Goal: Transaction & Acquisition: Purchase product/service

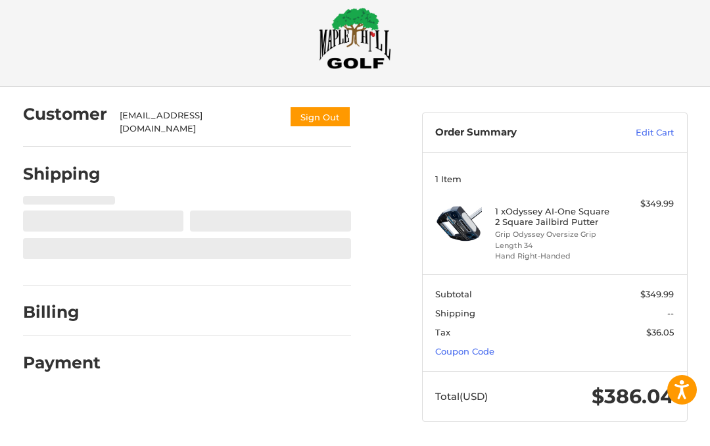
scroll to position [18, 0]
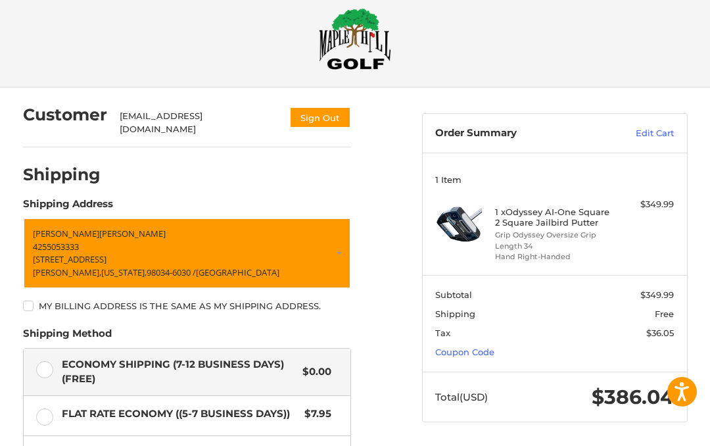
click at [463, 349] on link "Coupon Code" at bounding box center [464, 351] width 59 height 11
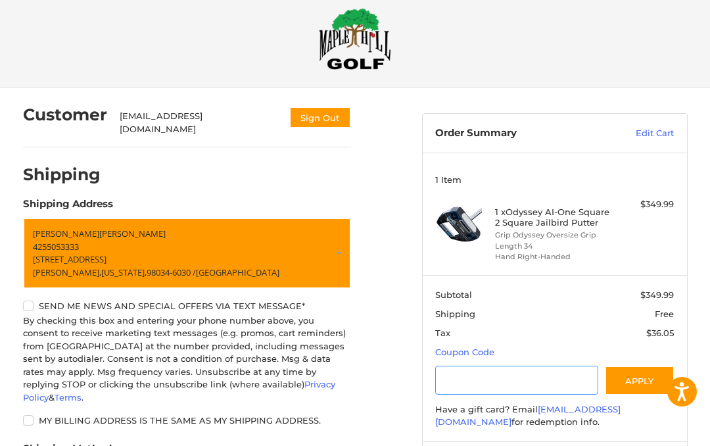
click at [519, 367] on input "Gift Certificate or Coupon Code" at bounding box center [516, 380] width 163 height 30
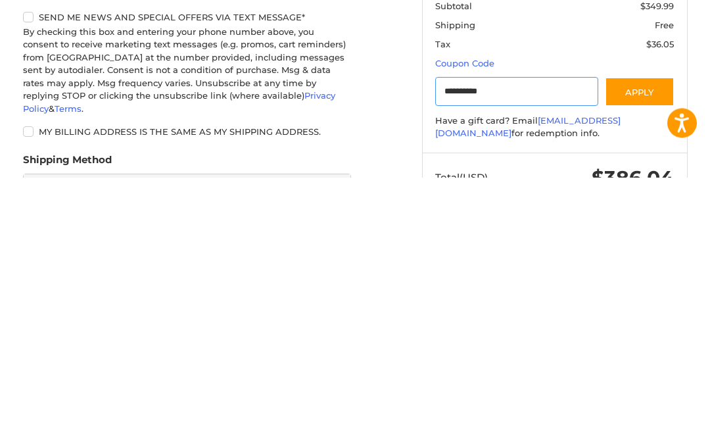
type input "**********"
click at [632, 346] on button "Apply" at bounding box center [640, 361] width 70 height 30
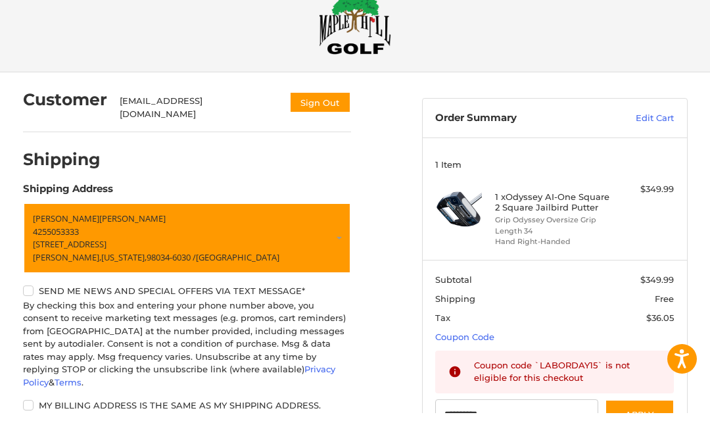
scroll to position [34, 0]
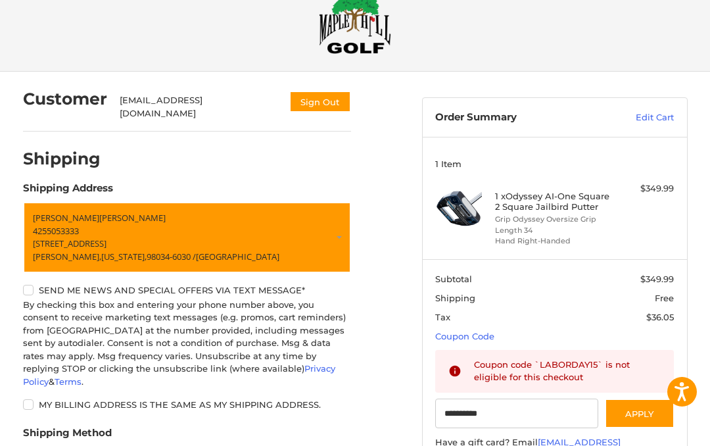
click at [652, 119] on link "Edit Cart" at bounding box center [635, 117] width 76 height 13
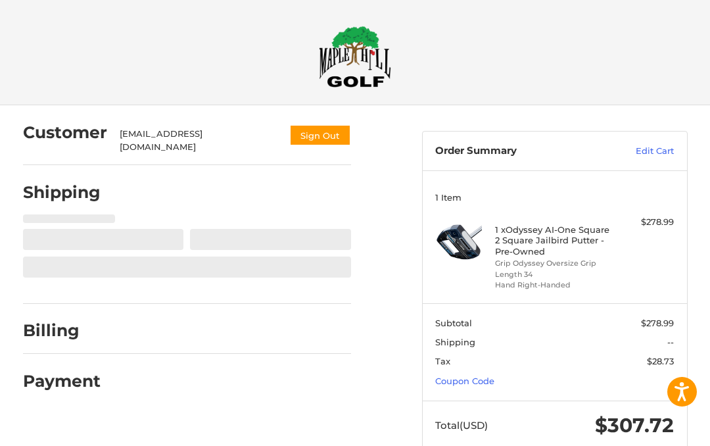
scroll to position [27, 0]
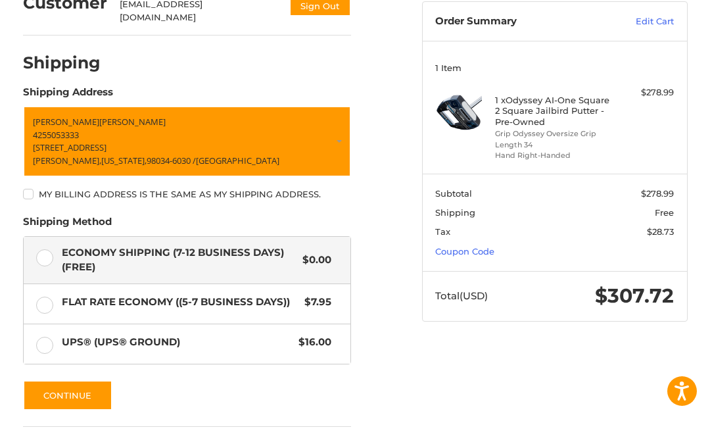
click at [478, 246] on link "Coupon Code" at bounding box center [464, 251] width 59 height 11
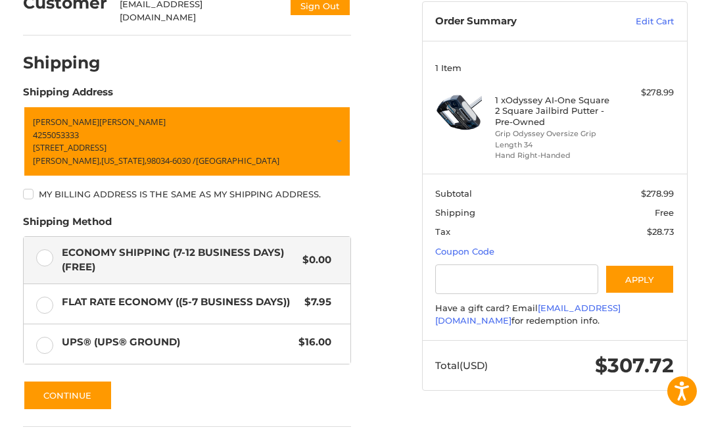
scroll to position [129, 0]
click at [535, 273] on input "Gift Certificate or Coupon Code" at bounding box center [516, 279] width 163 height 30
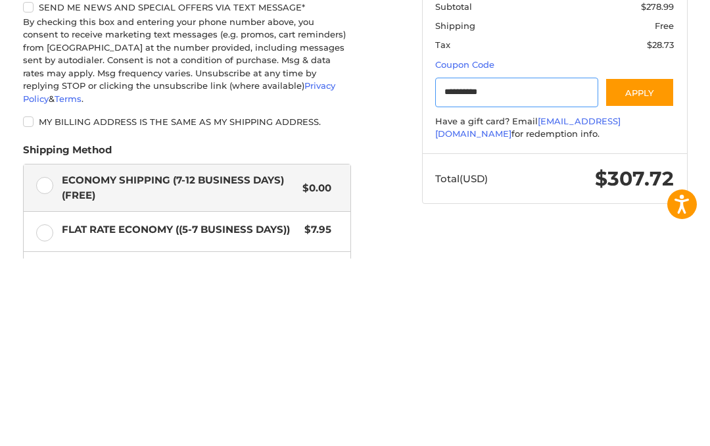
type input "**********"
click at [643, 265] on button "Apply" at bounding box center [640, 280] width 70 height 30
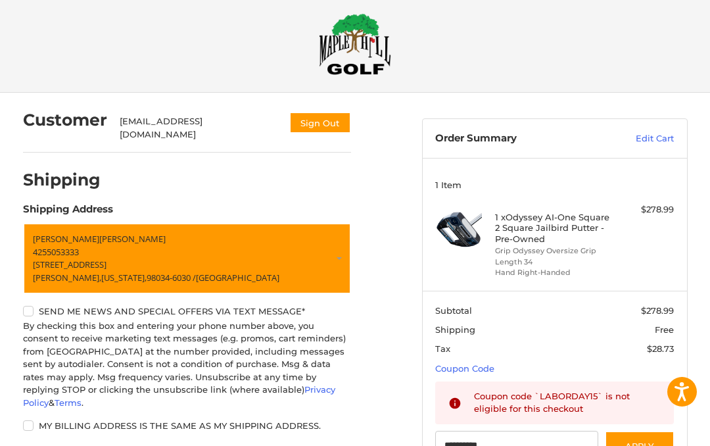
scroll to position [0, 0]
